Goal: Transaction & Acquisition: Purchase product/service

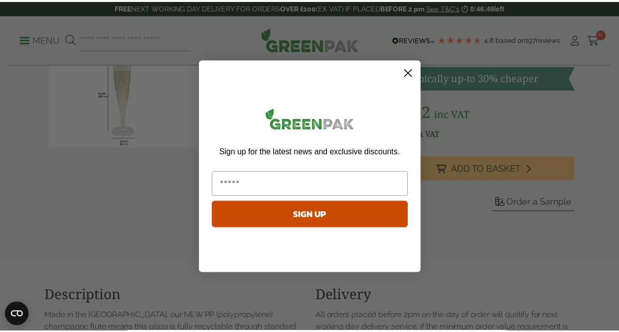
scroll to position [20, 0]
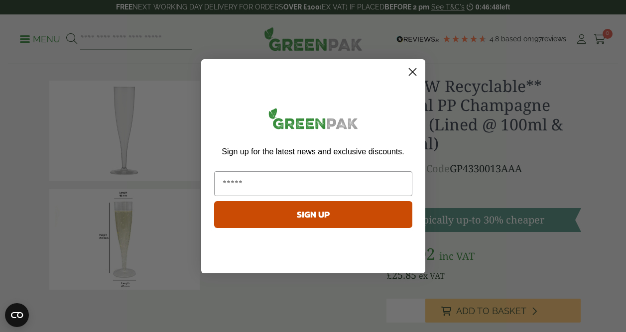
drag, startPoint x: 620, startPoint y: 45, endPoint x: 630, endPoint y: 49, distance: 10.3
click at [418, 70] on circle "Close dialog" at bounding box center [412, 71] width 16 height 16
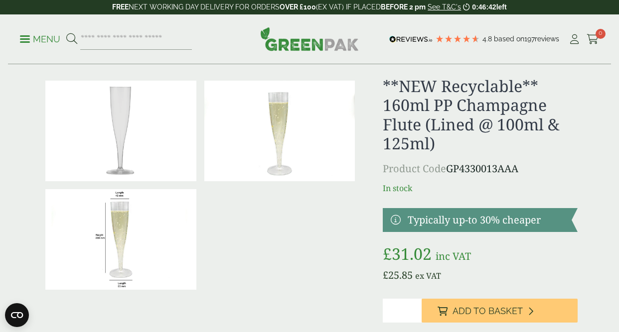
click at [120, 134] on img at bounding box center [120, 131] width 151 height 101
click at [119, 224] on img at bounding box center [120, 239] width 151 height 101
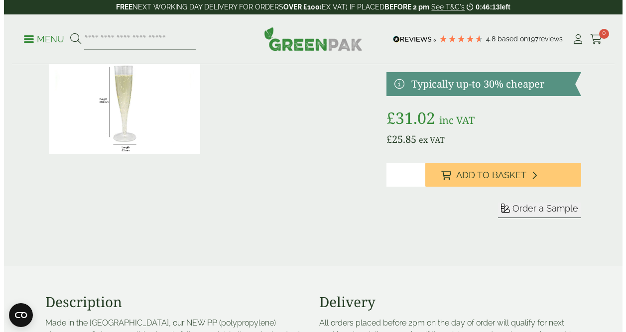
scroll to position [160, 0]
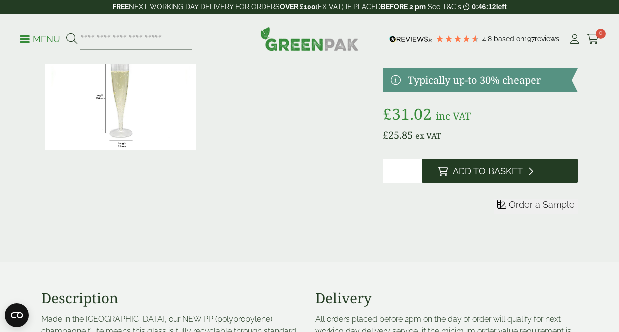
click at [480, 173] on span "Add to Basket" at bounding box center [487, 171] width 70 height 11
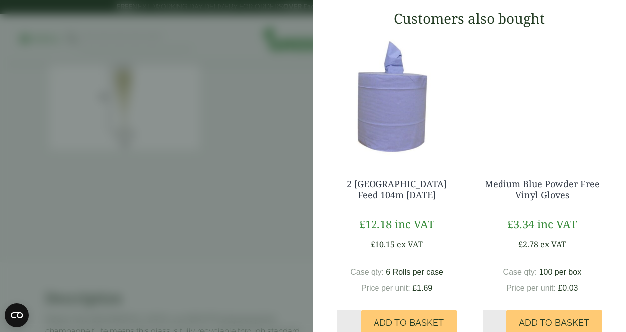
scroll to position [0, 0]
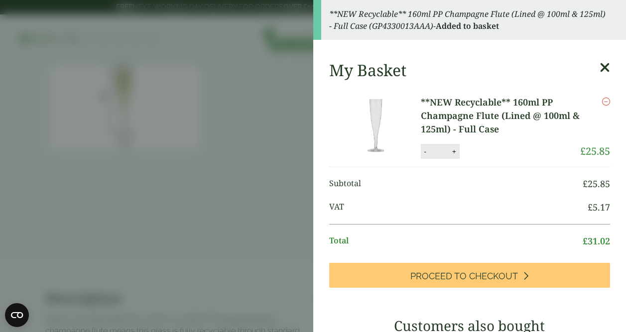
click at [600, 68] on icon at bounding box center [605, 68] width 10 height 14
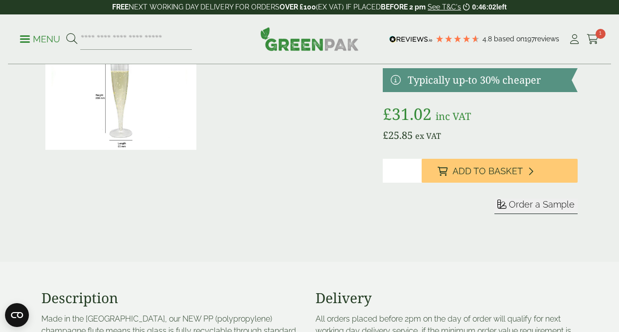
click at [28, 41] on link "Menu" at bounding box center [40, 38] width 40 height 10
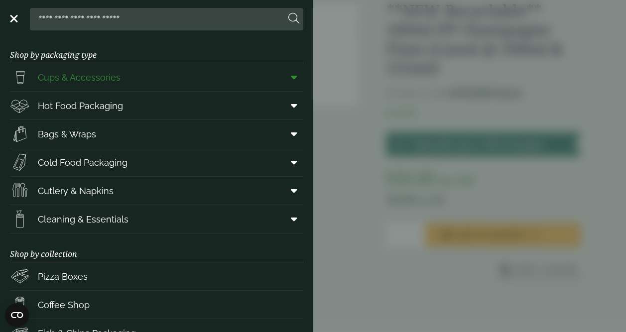
click at [291, 77] on icon at bounding box center [294, 77] width 6 height 10
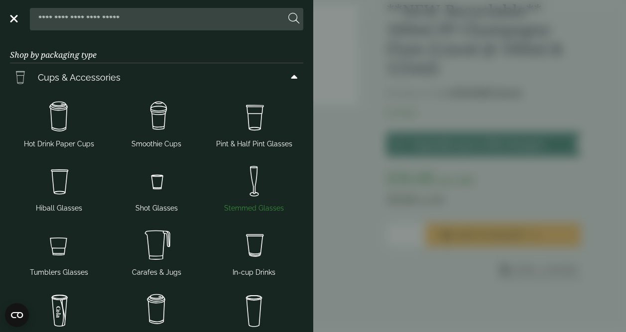
click at [245, 179] on img at bounding box center [254, 181] width 90 height 40
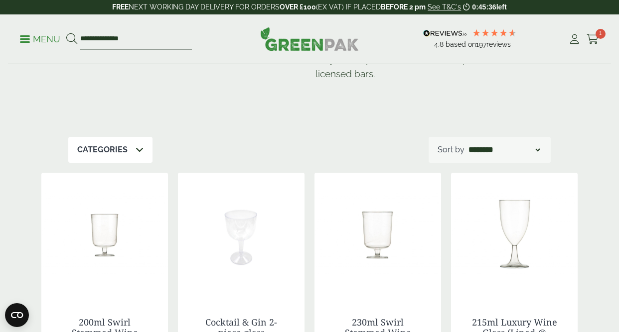
scroll to position [118, 0]
drag, startPoint x: 622, startPoint y: 49, endPoint x: 623, endPoint y: 75, distance: 25.9
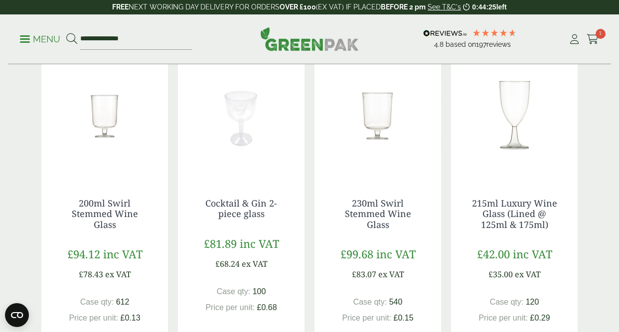
scroll to position [237, 0]
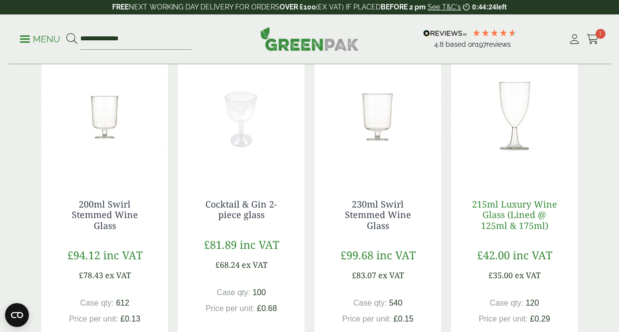
click at [512, 218] on link "215ml Luxury Wine Glass (Lined @ 125ml & 175ml)" at bounding box center [514, 214] width 85 height 33
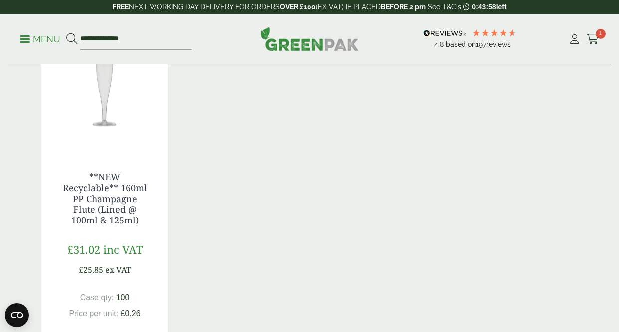
scroll to position [594, 0]
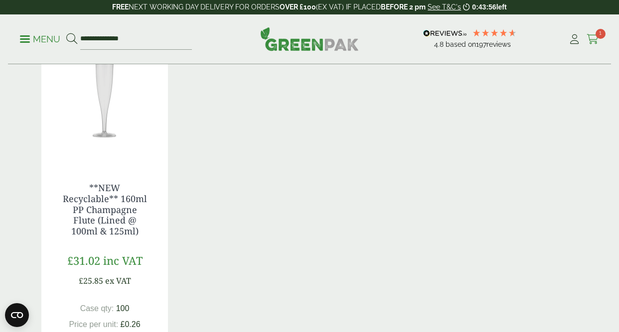
click at [596, 35] on span "1" at bounding box center [600, 34] width 10 height 10
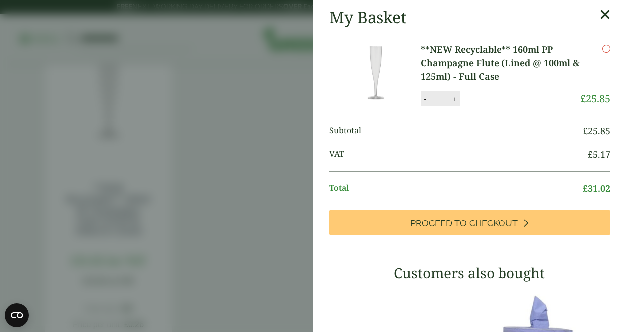
click at [602, 49] on icon "Remove this item" at bounding box center [606, 49] width 8 height 8
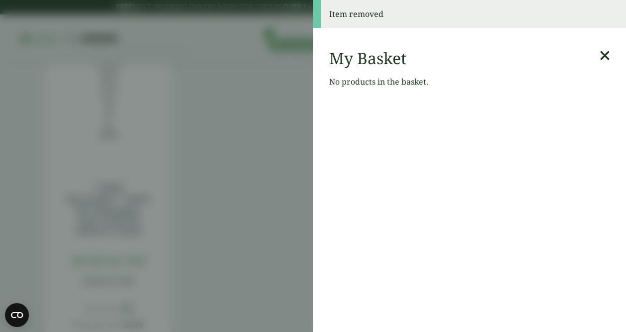
click at [600, 57] on icon at bounding box center [605, 56] width 10 height 14
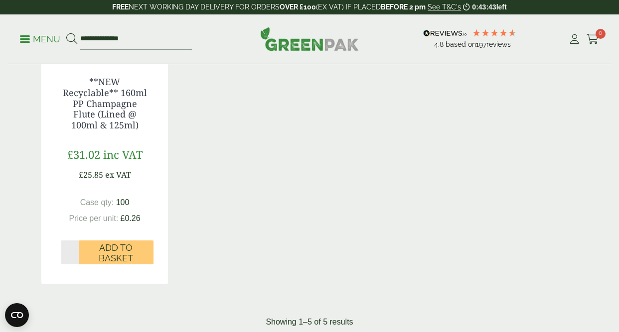
scroll to position [704, 0]
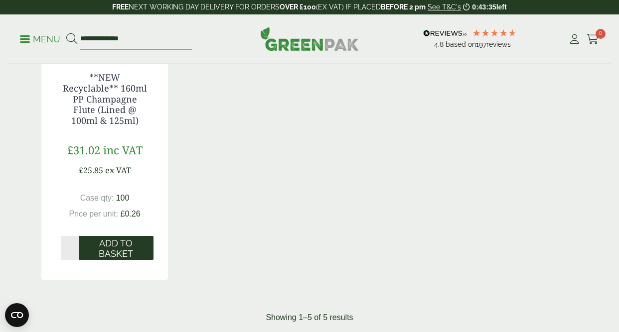
click at [114, 250] on span "Add to Basket" at bounding box center [116, 248] width 61 height 21
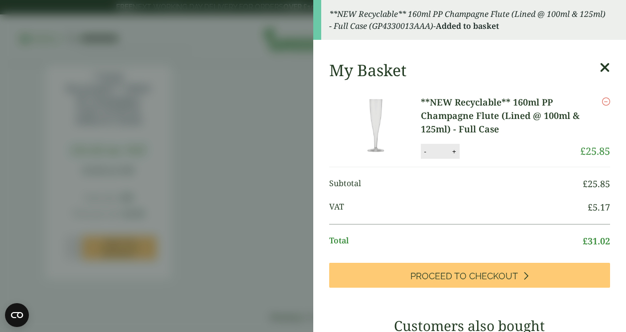
click at [600, 67] on icon at bounding box center [605, 68] width 10 height 14
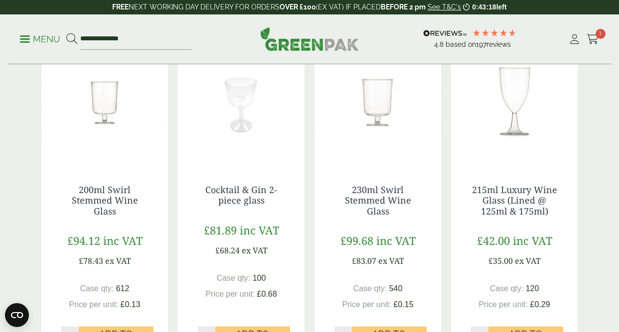
scroll to position [255, 0]
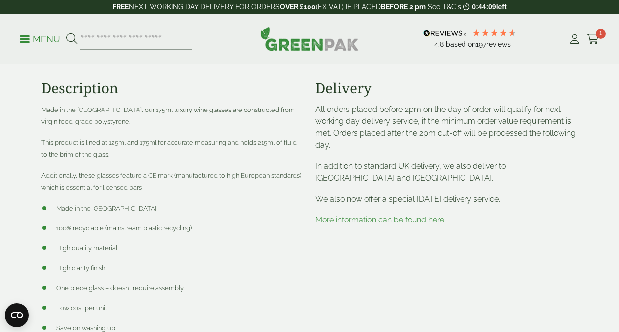
scroll to position [352, 0]
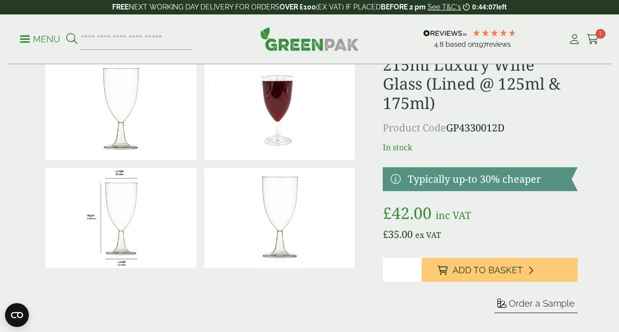
drag, startPoint x: 622, startPoint y: 49, endPoint x: 614, endPoint y: 58, distance: 12.0
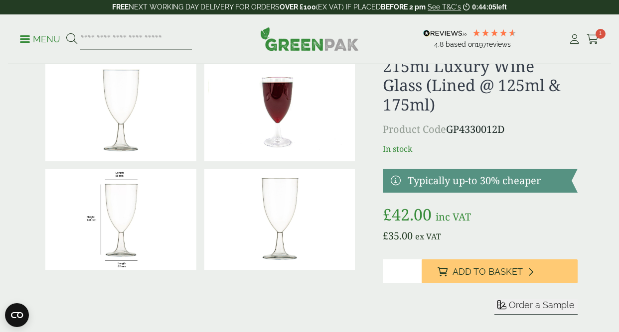
scroll to position [0, 0]
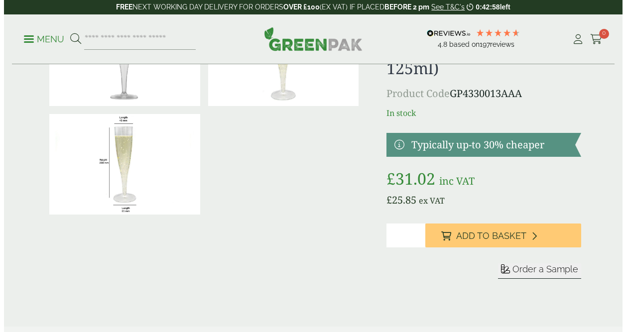
scroll to position [95, 0]
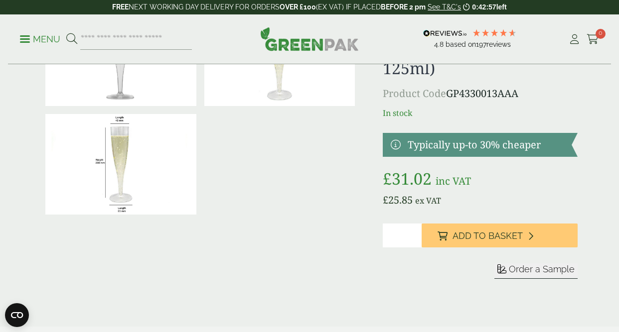
click at [23, 38] on span at bounding box center [25, 38] width 10 height 1
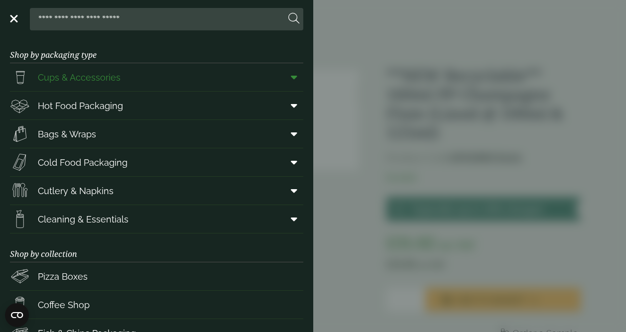
click at [113, 77] on span "Cups & Accessories" at bounding box center [79, 77] width 83 height 13
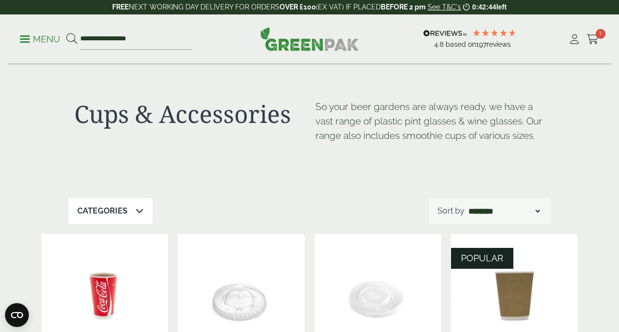
drag, startPoint x: 621, startPoint y: 58, endPoint x: 610, endPoint y: 53, distance: 12.3
click at [135, 208] on icon at bounding box center [139, 211] width 8 height 8
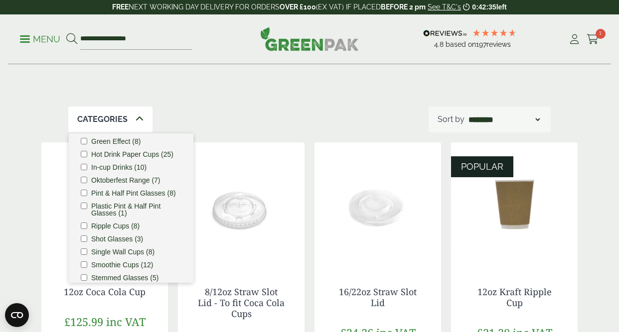
scroll to position [73, 0]
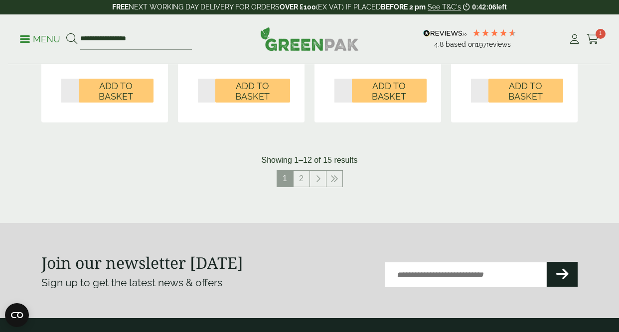
scroll to position [1114, 0]
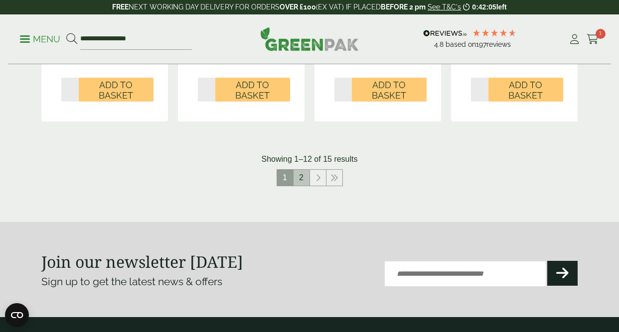
click at [306, 179] on link "2" at bounding box center [301, 178] width 16 height 16
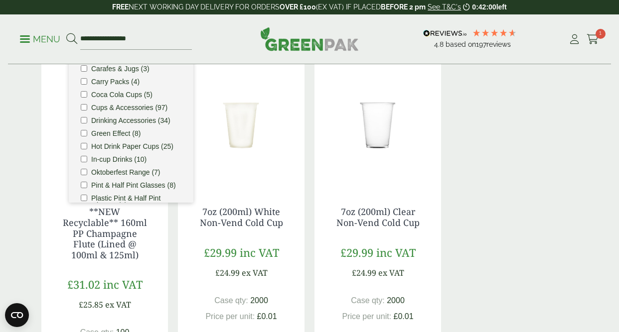
scroll to position [181, 0]
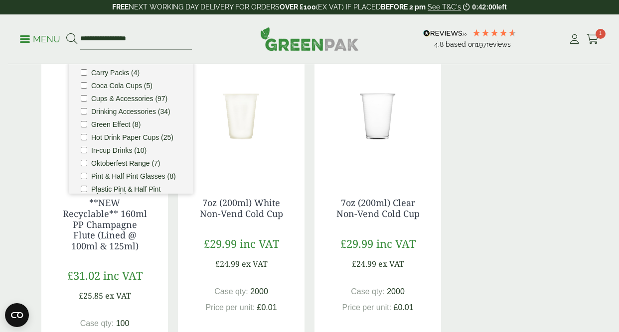
click at [562, 177] on div "**NEW Recyclable** 160ml PP Champagne Flute (Lined @ 100ml & 125ml) £31.02 inc …" at bounding box center [309, 229] width 536 height 352
click at [13, 95] on div "Cups & Accessories So your beer gardens are always ready, we have a vast range …" at bounding box center [309, 179] width 619 height 590
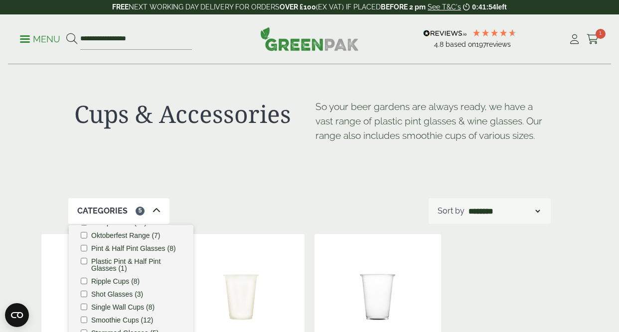
scroll to position [25, 0]
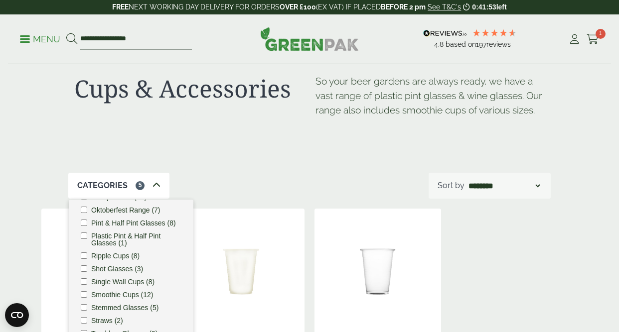
click at [152, 186] on icon at bounding box center [156, 185] width 8 height 8
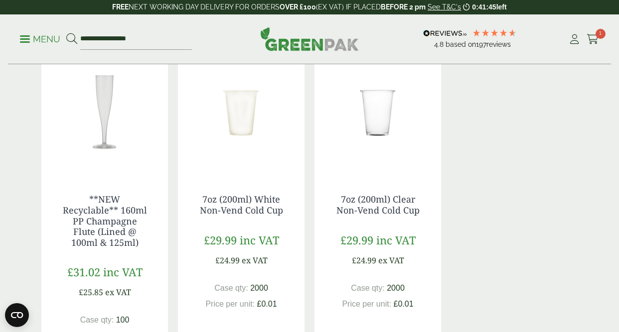
scroll to position [0, 0]
